Goal: Information Seeking & Learning: Learn about a topic

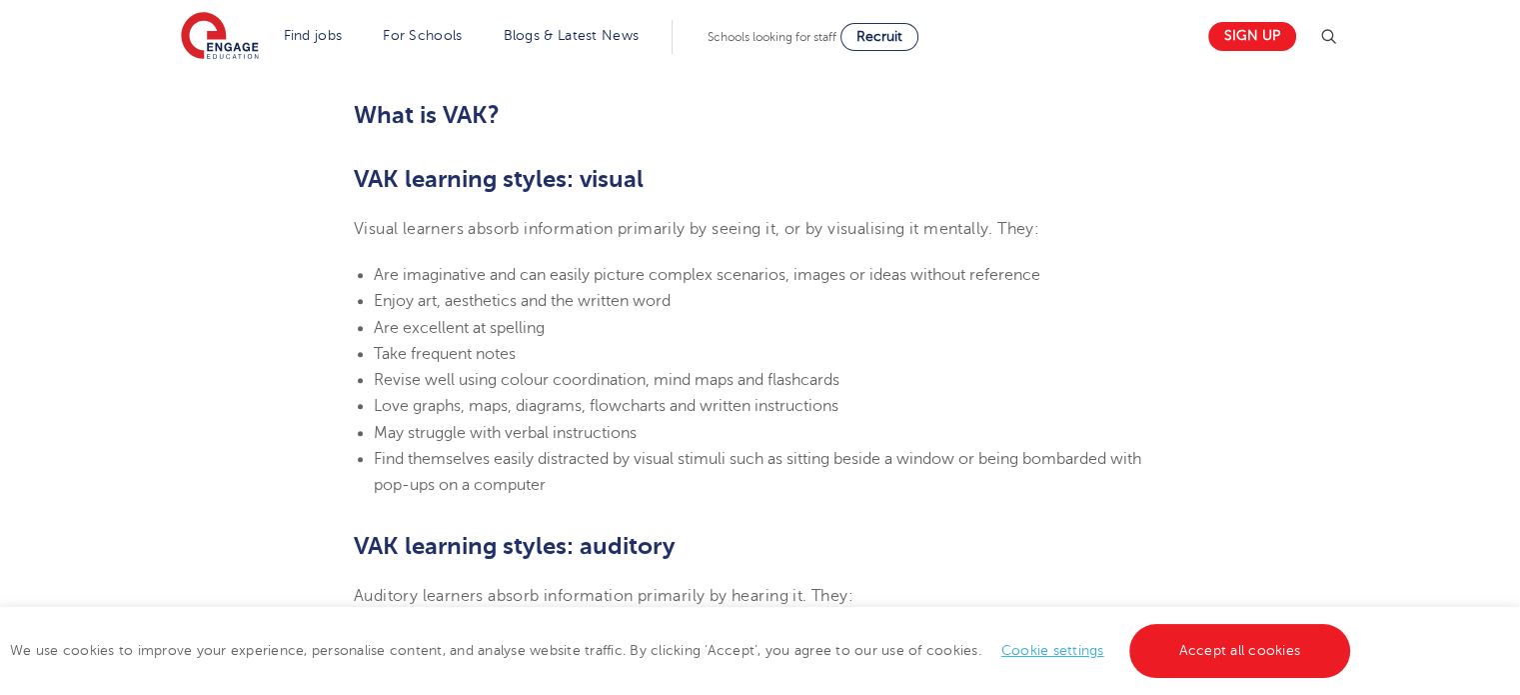
scroll to position [1291, 0]
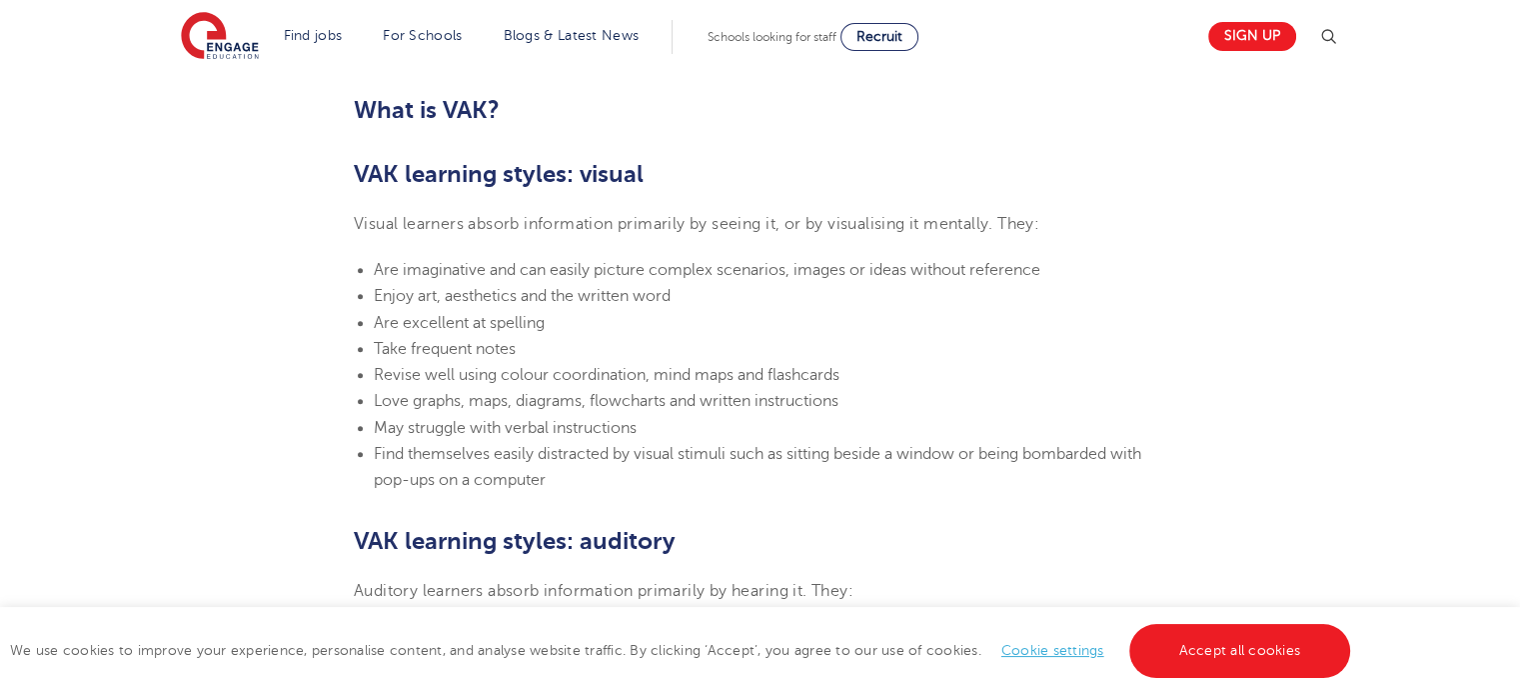
click at [860, 386] on li "Revise well using colour coordination, mind maps and flashcards" at bounding box center [770, 375] width 792 height 26
drag, startPoint x: 839, startPoint y: 401, endPoint x: 903, endPoint y: 417, distance: 65.9
click at [903, 417] on ul "Are imaginative and can easily picture complex scenarios, images or ideas witho…" at bounding box center [760, 375] width 812 height 237
click at [903, 417] on li "May struggle with verbal instructions" at bounding box center [770, 428] width 792 height 26
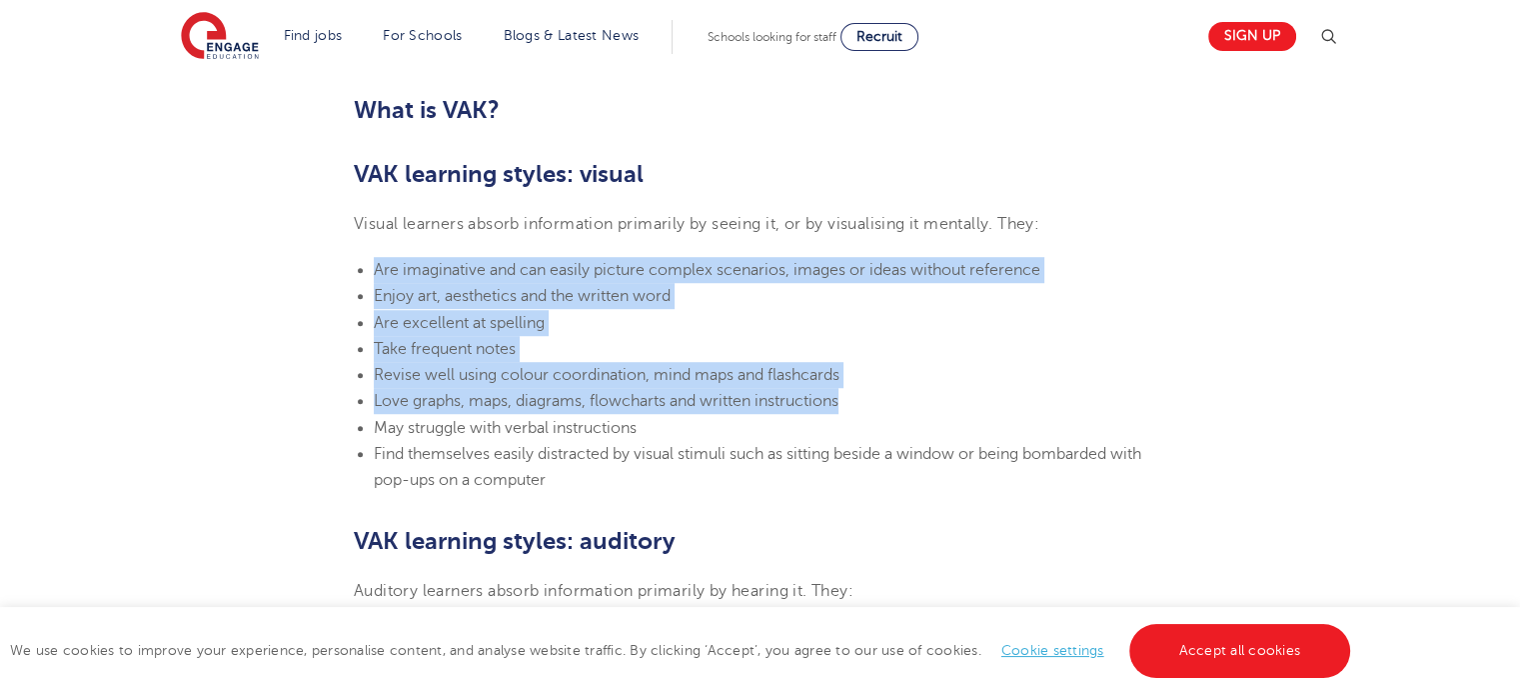
drag, startPoint x: 843, startPoint y: 402, endPoint x: 366, endPoint y: 276, distance: 494.0
click at [366, 276] on ul "Are imaginative and can easily picture complex scenarios, images or ideas witho…" at bounding box center [760, 375] width 812 height 237
copy ul "Are imaginative and can easily picture complex scenarios, images or ideas witho…"
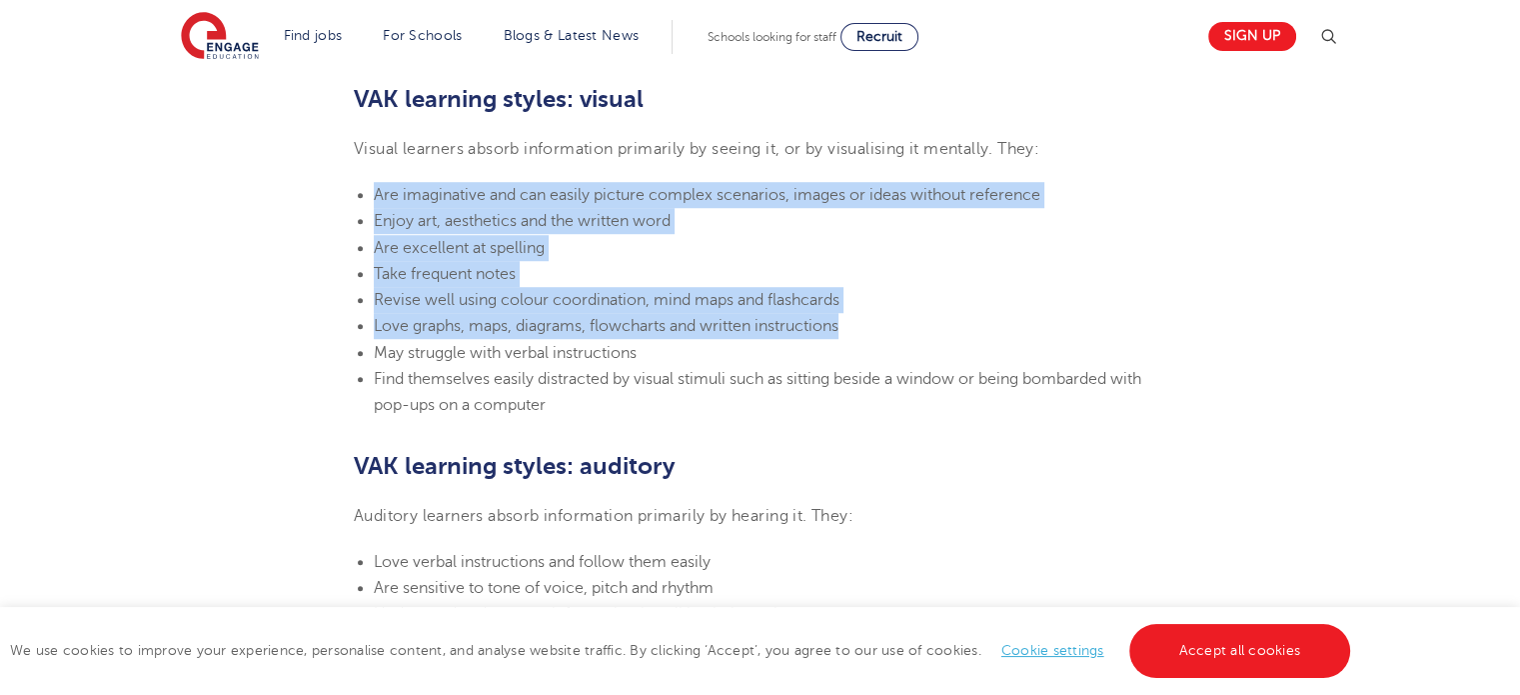
scroll to position [1367, 0]
click at [791, 237] on li "Are excellent at spelling" at bounding box center [770, 247] width 792 height 26
drag, startPoint x: 376, startPoint y: 193, endPoint x: 1048, endPoint y: 331, distance: 686.6
click at [1048, 331] on ul "Are imaginative and can easily picture complex scenarios, images or ideas witho…" at bounding box center [760, 299] width 812 height 237
copy ul "Are imaginative and can easily picture complex scenarios, images or ideas witho…"
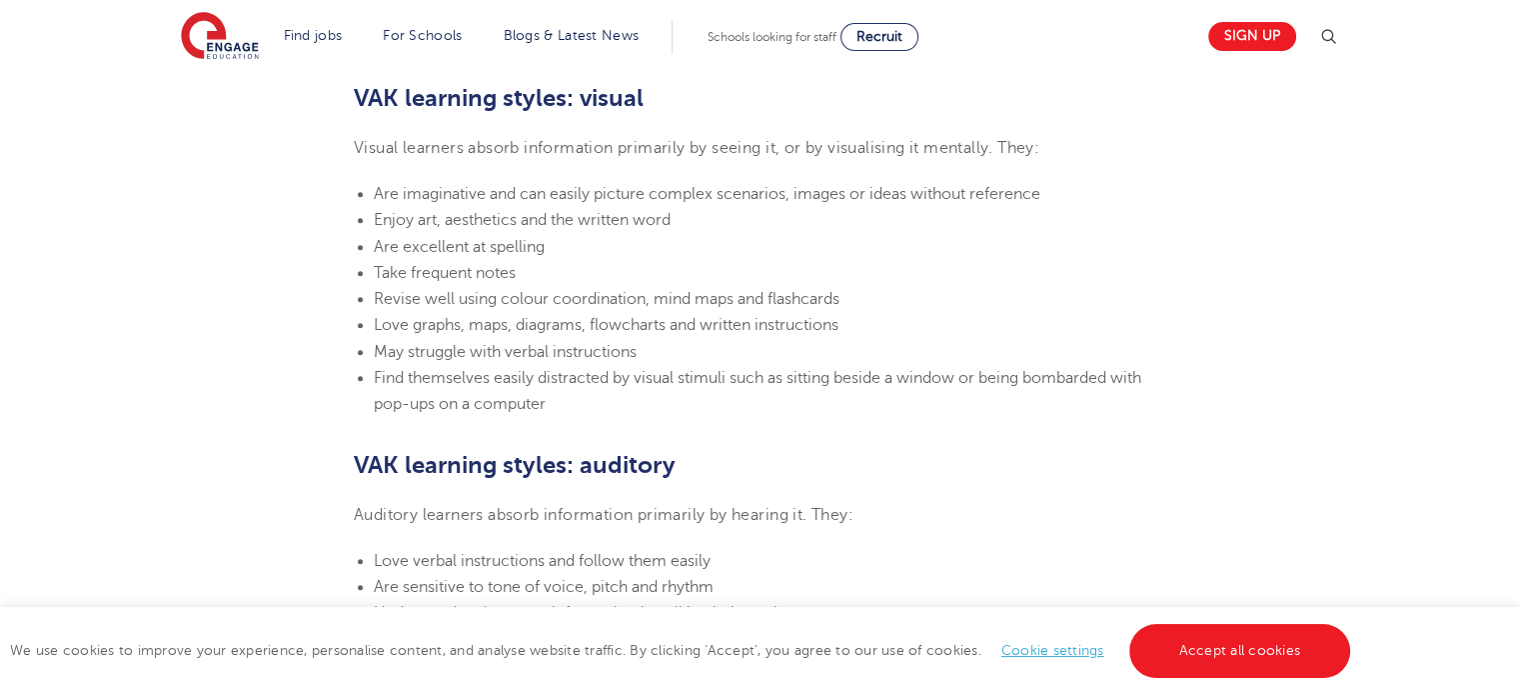
click at [1147, 403] on li "Find themselves easily distracted by visual stimuli such as sitting beside a wi…" at bounding box center [770, 391] width 792 height 53
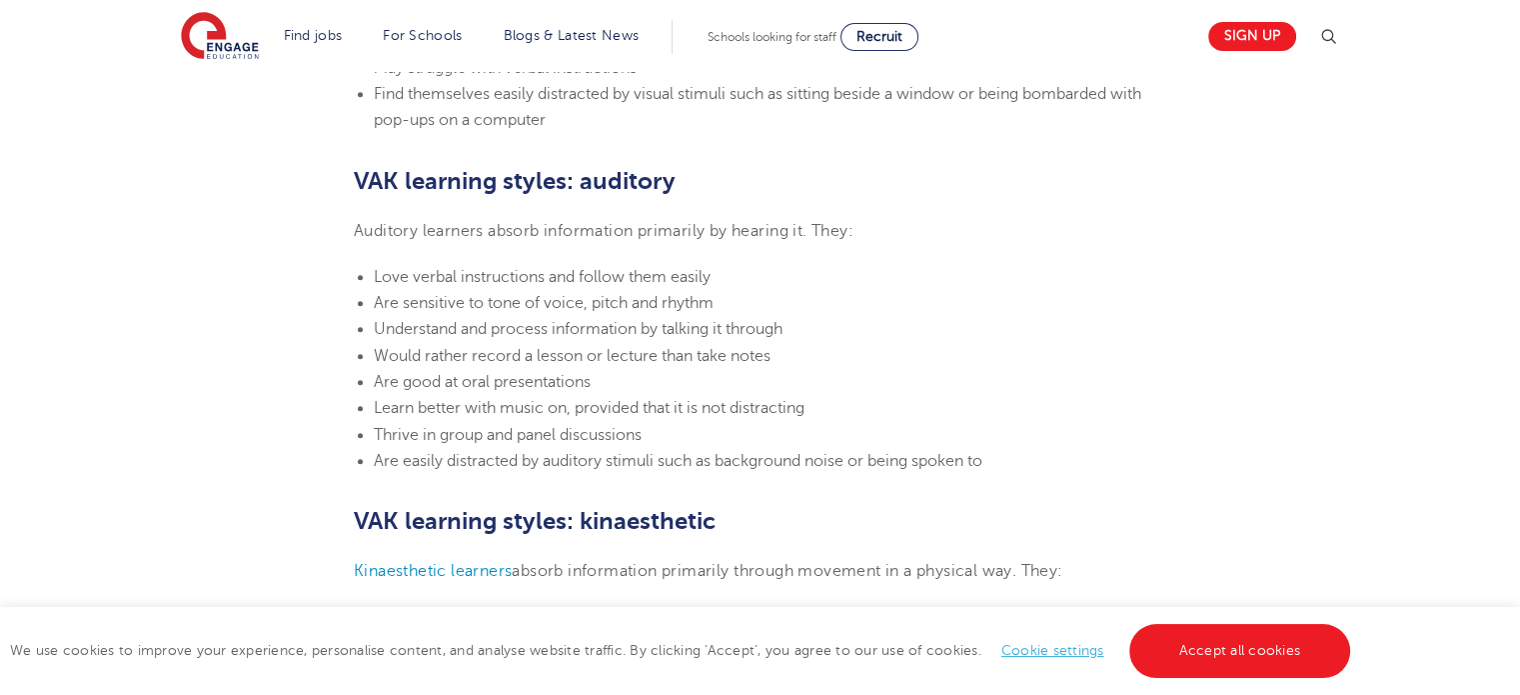
scroll to position [1659, 0]
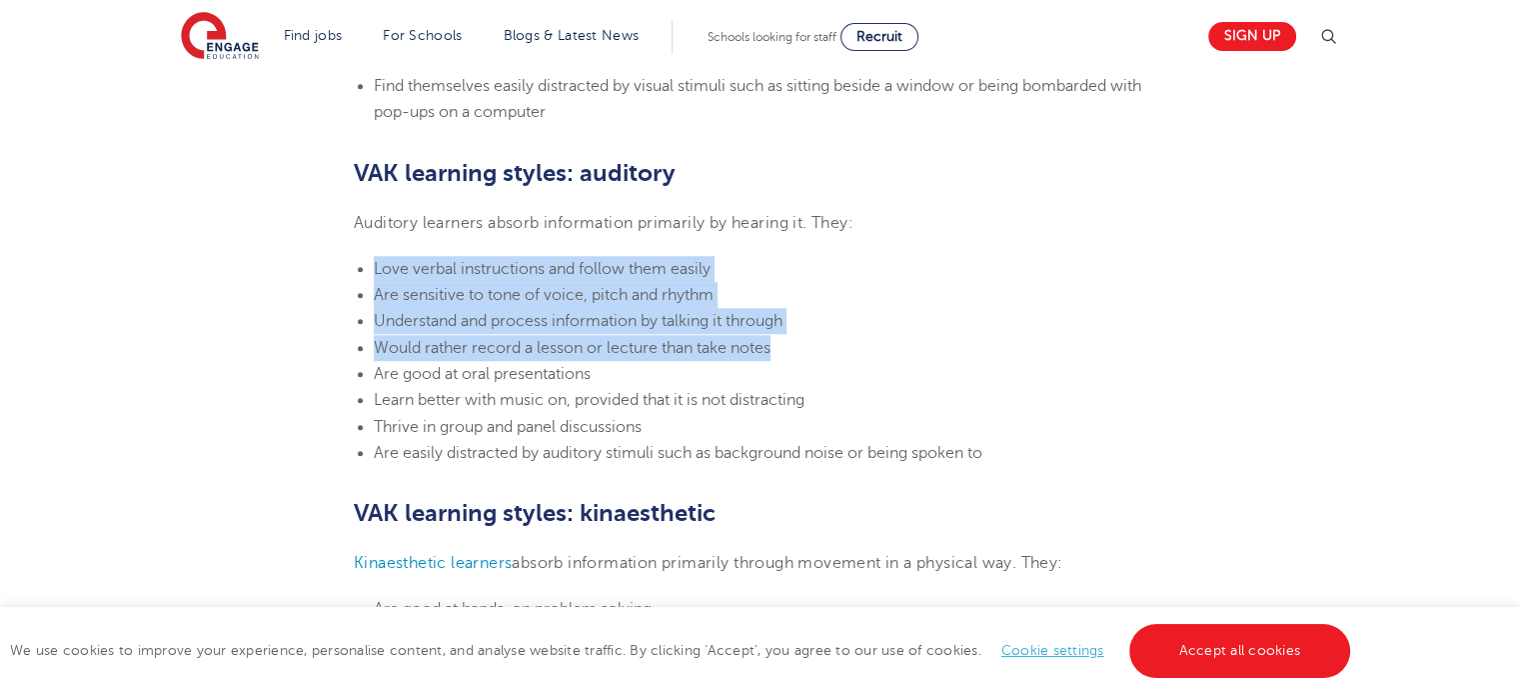
drag, startPoint x: 372, startPoint y: 264, endPoint x: 847, endPoint y: 342, distance: 482.0
click at [847, 342] on ul "Love verbal instructions and follow them easily Are sensitive to tone of voice,…" at bounding box center [760, 361] width 812 height 210
copy ul "Love verbal instructions and follow them easily Are sensitive to tone of voice,…"
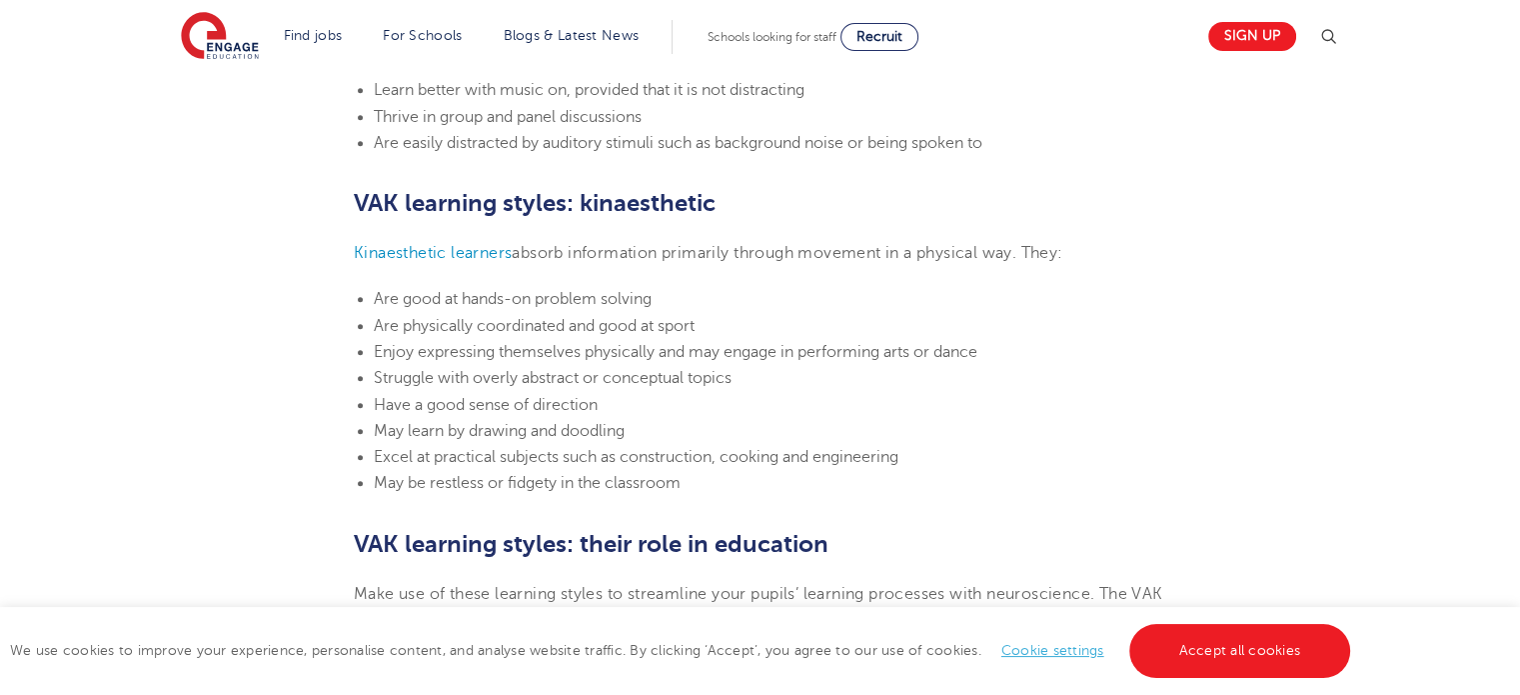
scroll to position [1970, 0]
click at [528, 397] on span "Have a good sense of direction" at bounding box center [486, 404] width 224 height 18
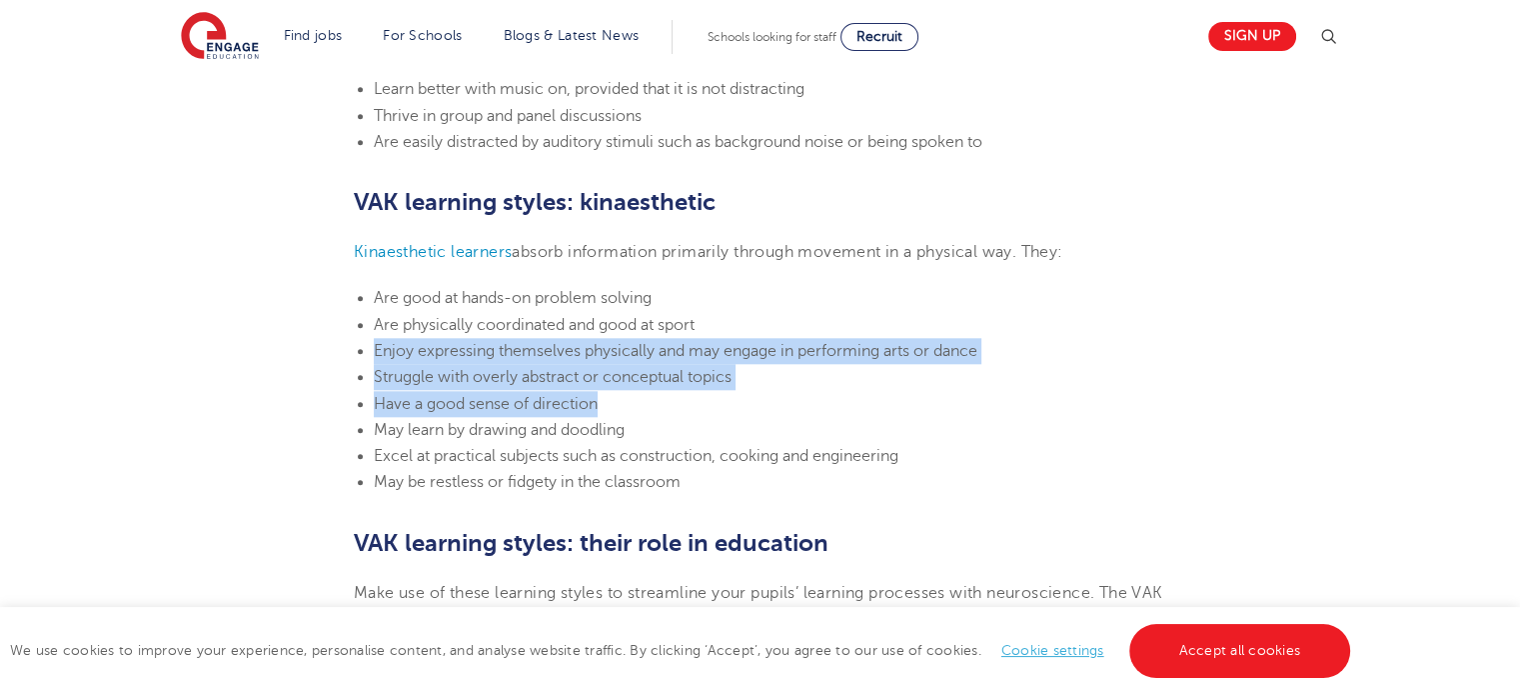
drag, startPoint x: 370, startPoint y: 349, endPoint x: 609, endPoint y: 392, distance: 242.7
click at [609, 392] on ul "Are good at hands-on problem solving Are physically coordinated and good at spo…" at bounding box center [760, 390] width 812 height 210
copy ul "Enjoy expressing themselves physically and may engage in performing arts or dan…"
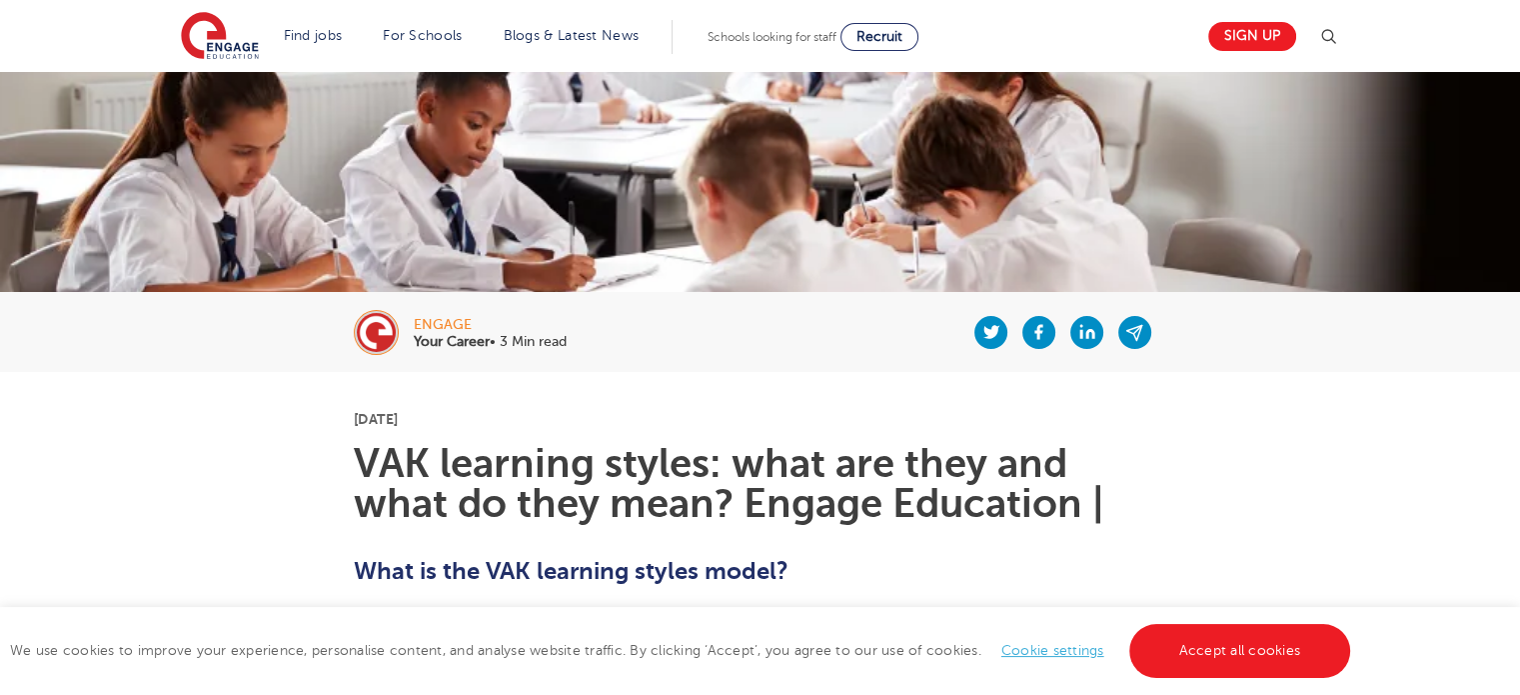
scroll to position [274, 0]
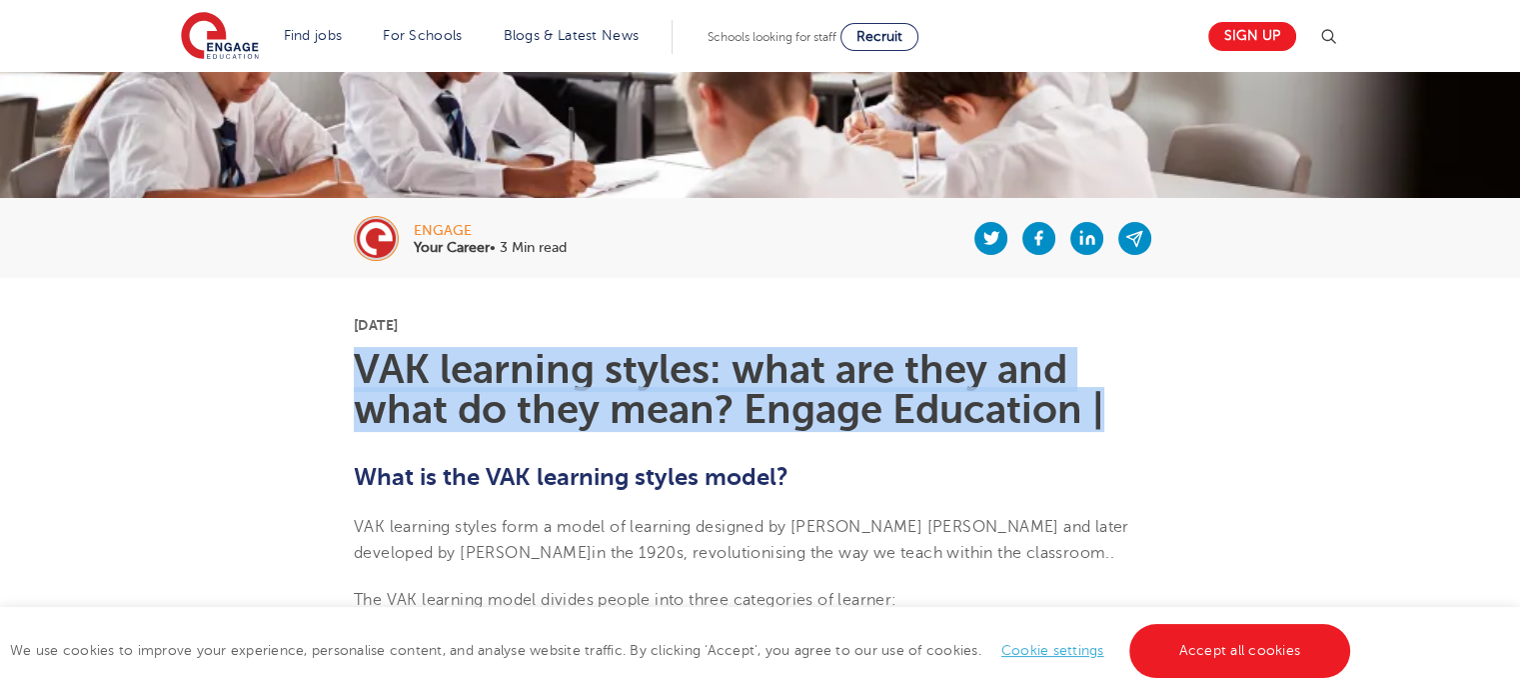
drag, startPoint x: 1136, startPoint y: 420, endPoint x: 315, endPoint y: 385, distance: 822.2
drag, startPoint x: 356, startPoint y: 364, endPoint x: 1305, endPoint y: 413, distance: 950.7
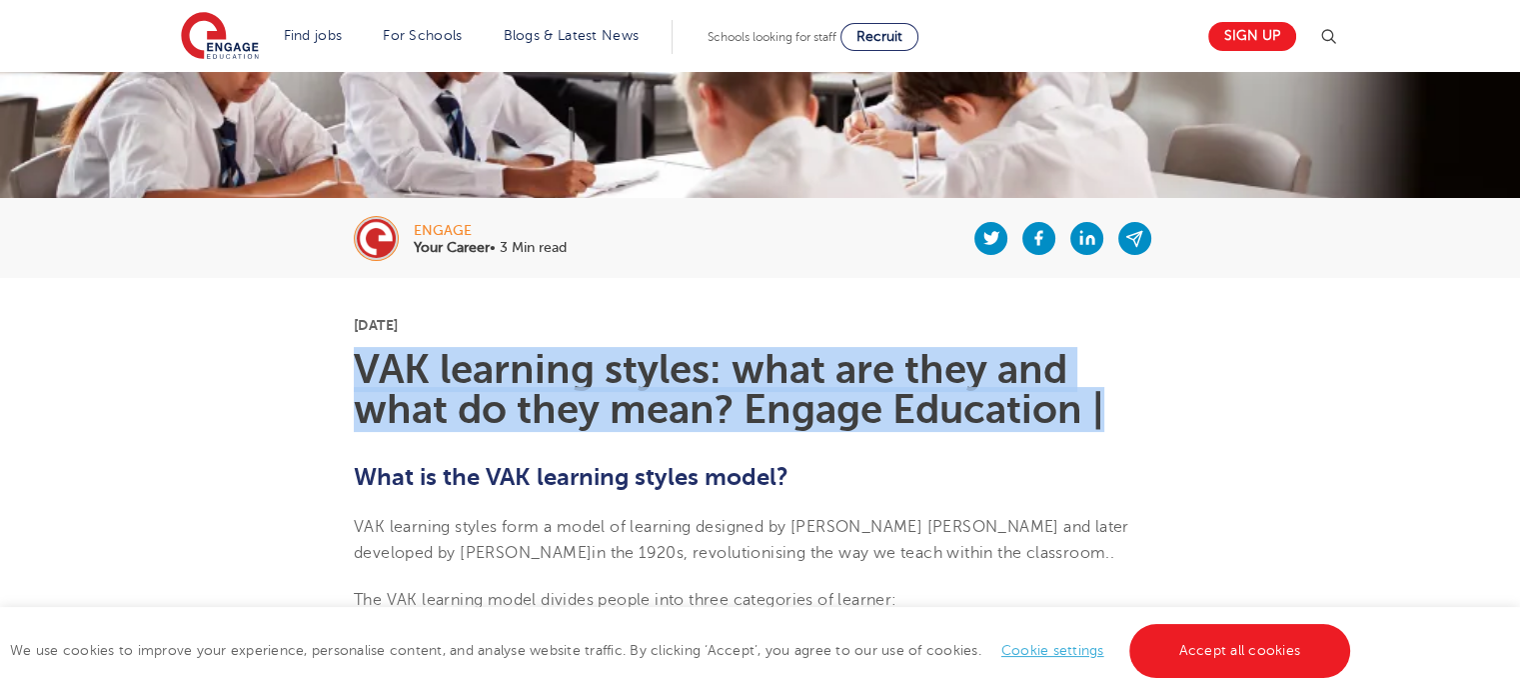
copy h1 "VAK learning styles: what are they and what do they mean? Engage Education |"
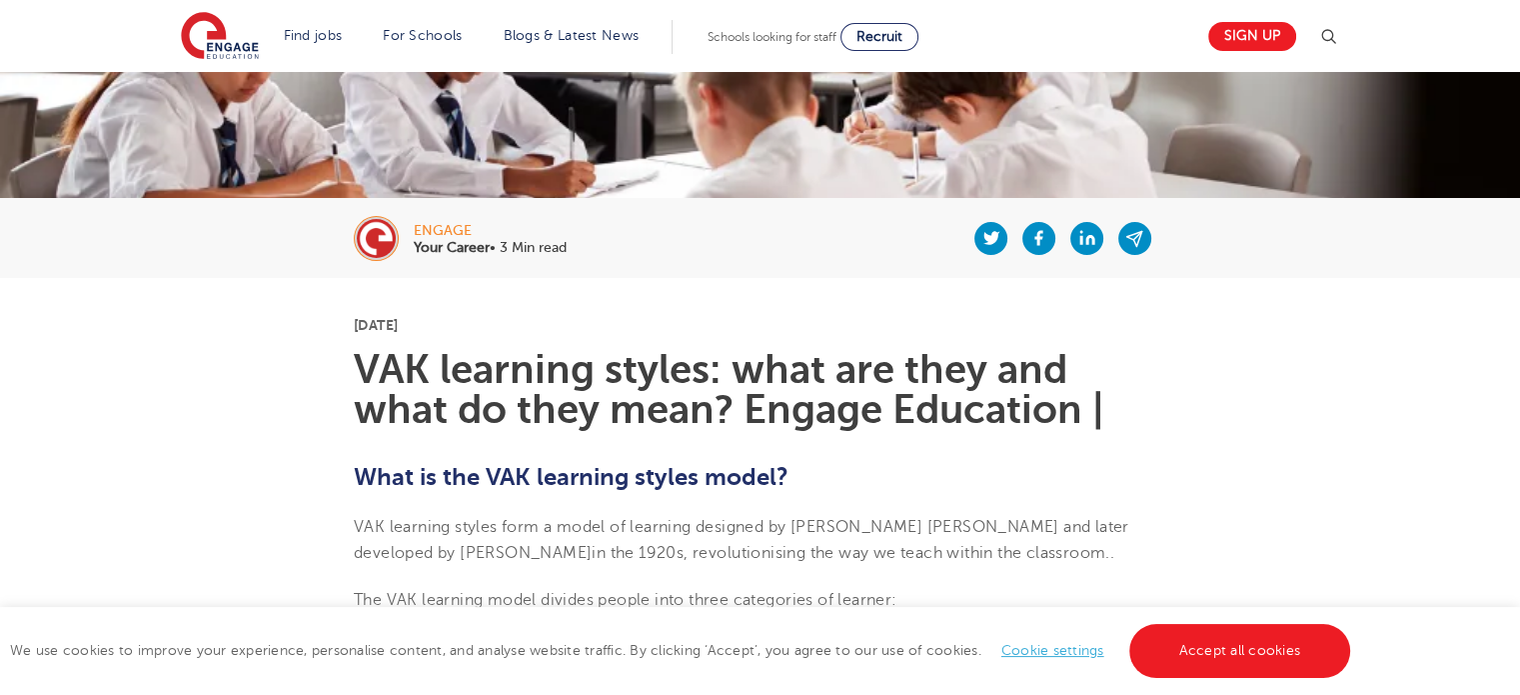
click at [886, 248] on div at bounding box center [867, 238] width 600 height 80
